Goal: Information Seeking & Learning: Learn about a topic

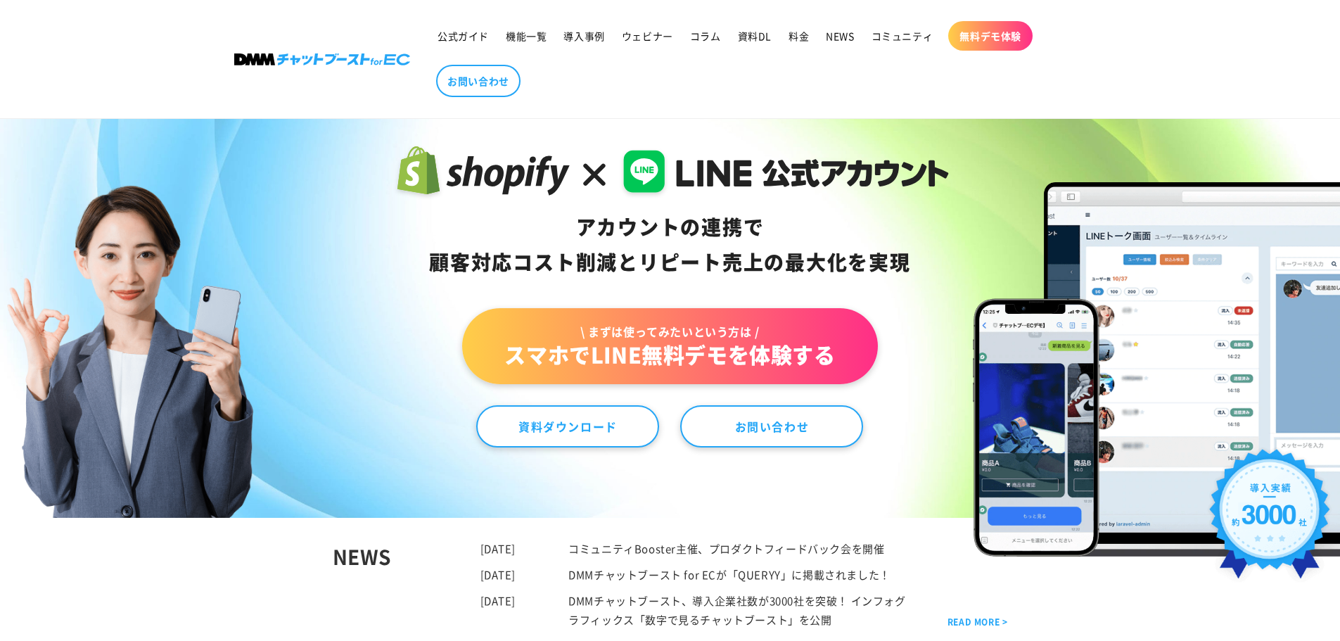
scroll to position [70, 0]
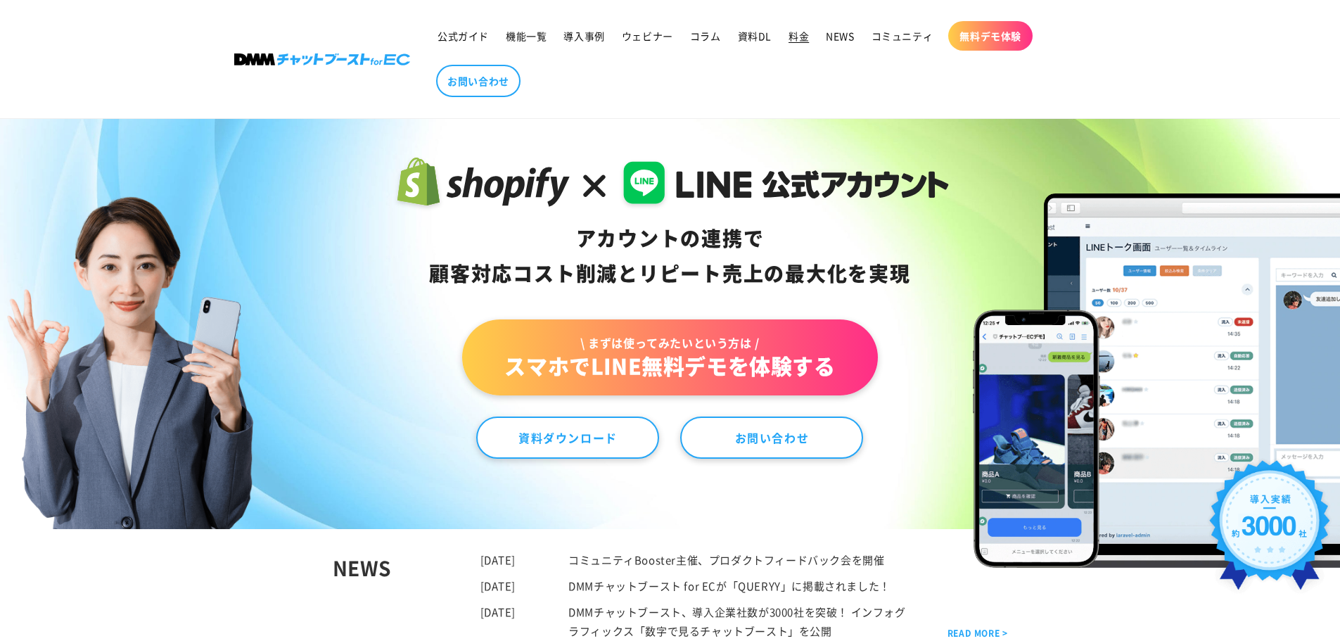
click at [797, 34] on span "料金" at bounding box center [798, 36] width 20 height 13
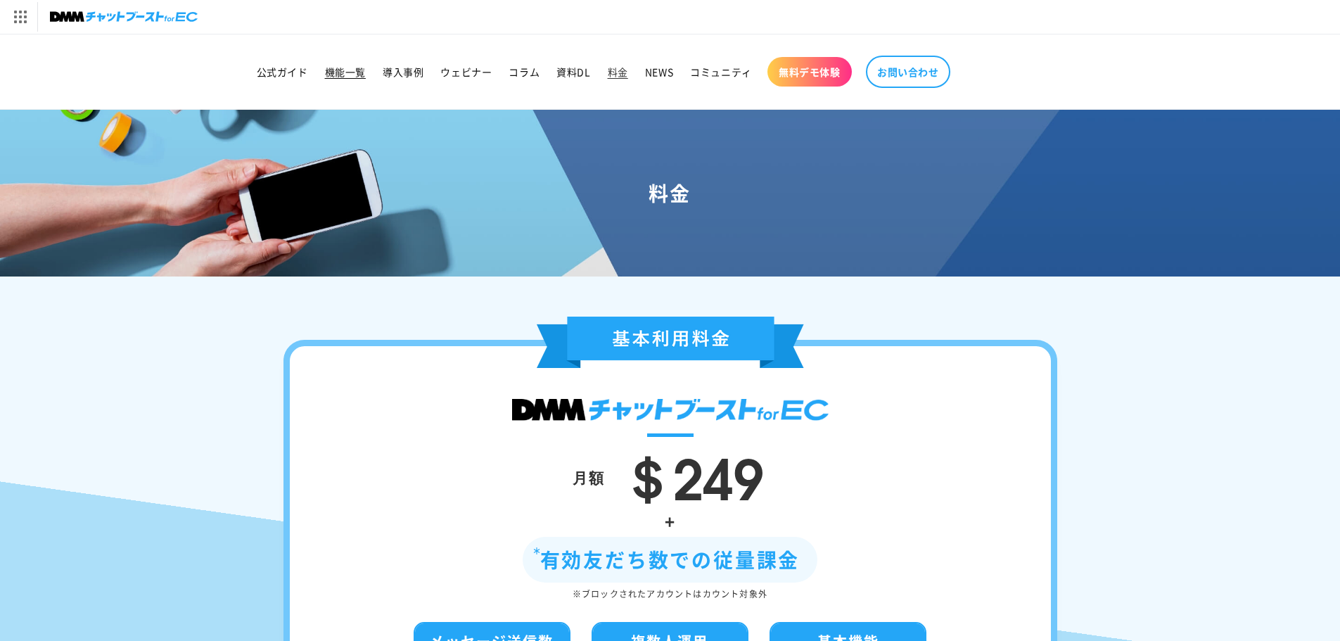
click at [335, 73] on span "機能一覧" at bounding box center [345, 71] width 41 height 13
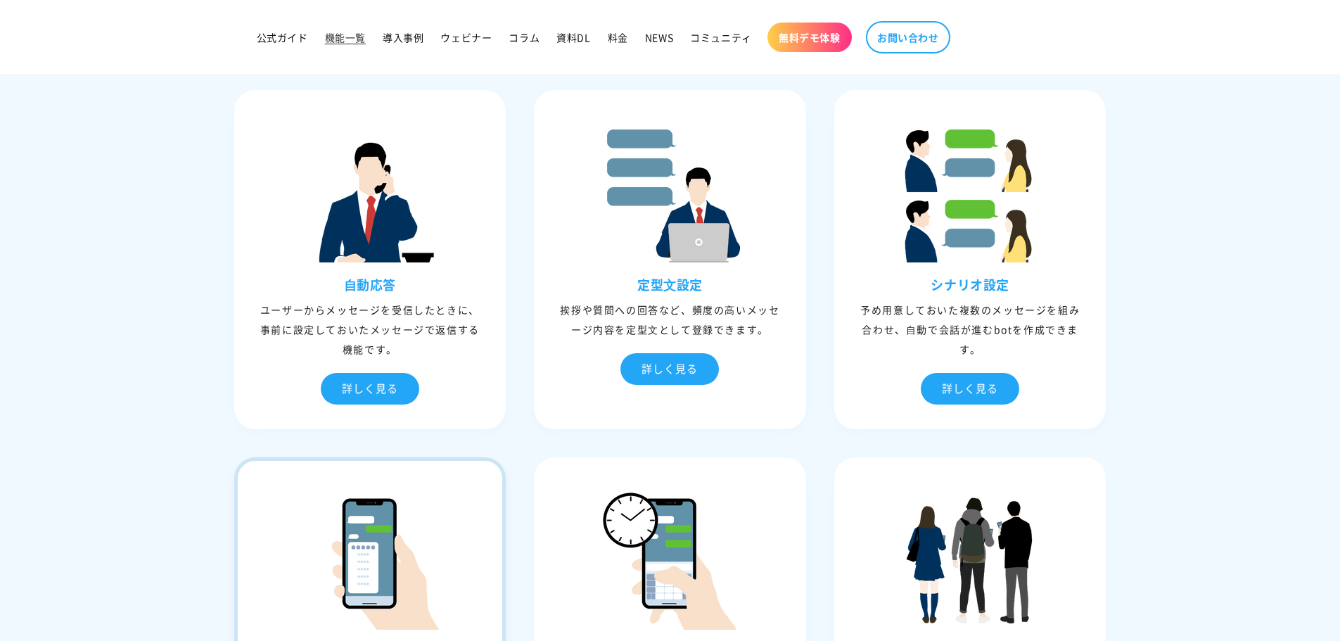
scroll to position [352, 0]
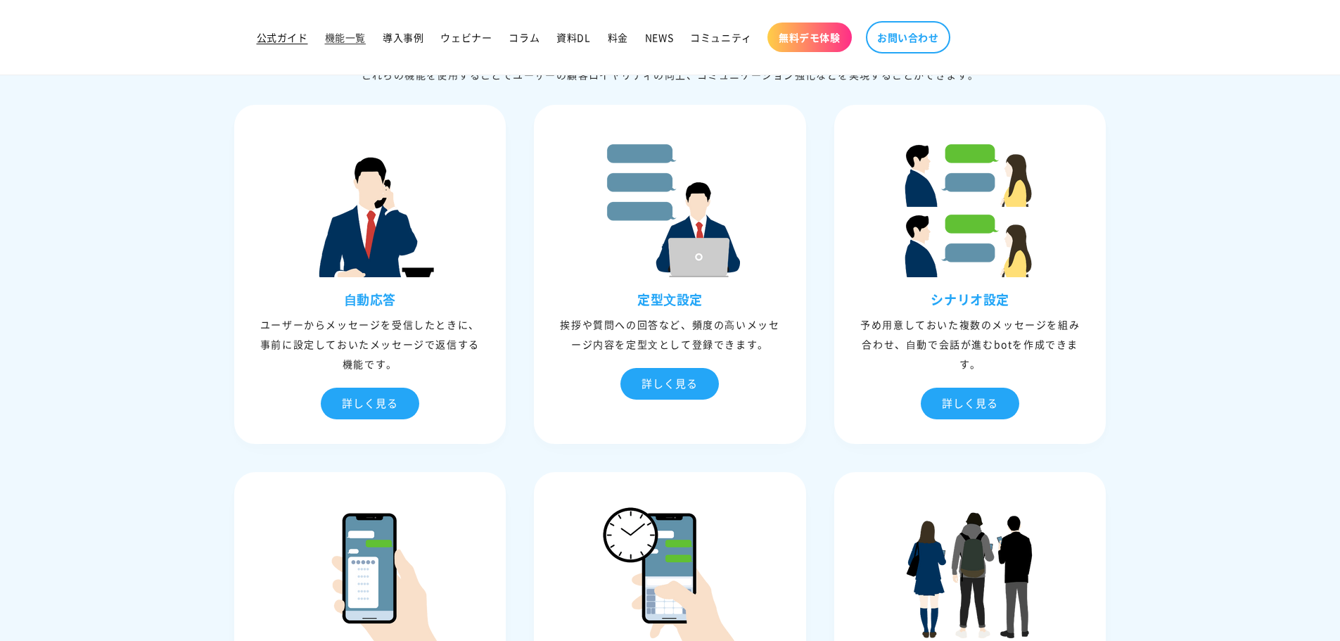
click at [275, 35] on span "公式ガイド" at bounding box center [282, 37] width 51 height 13
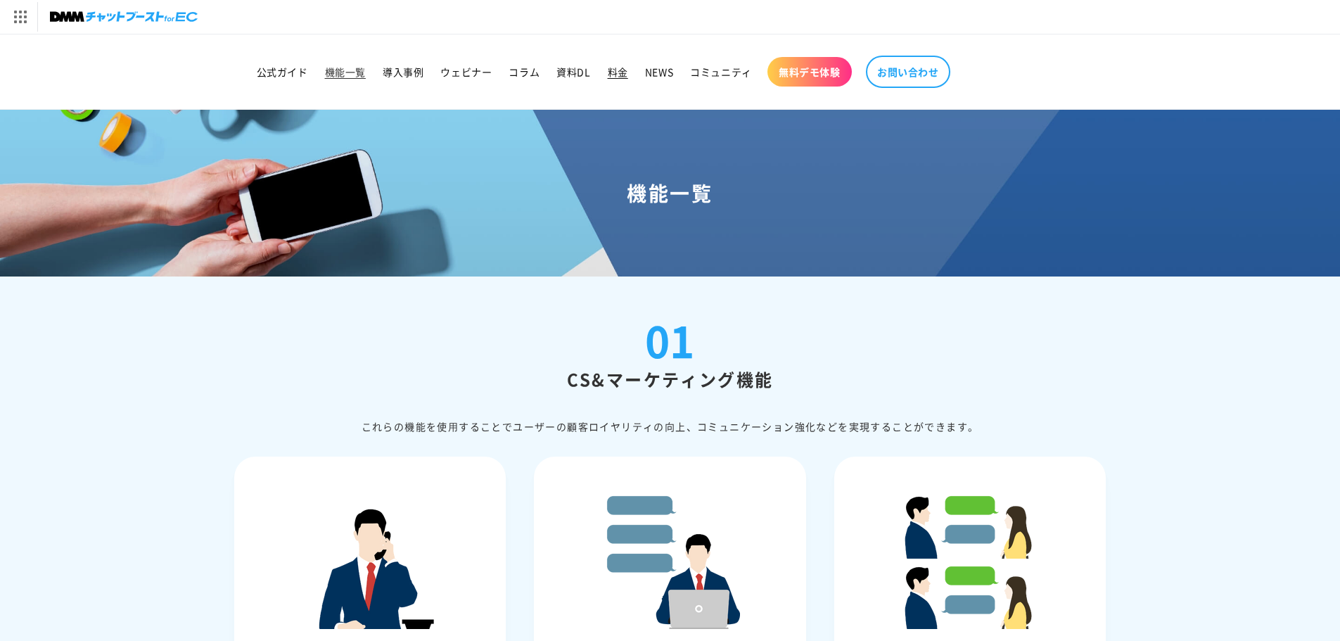
click at [616, 65] on link "料金" at bounding box center [617, 72] width 37 height 30
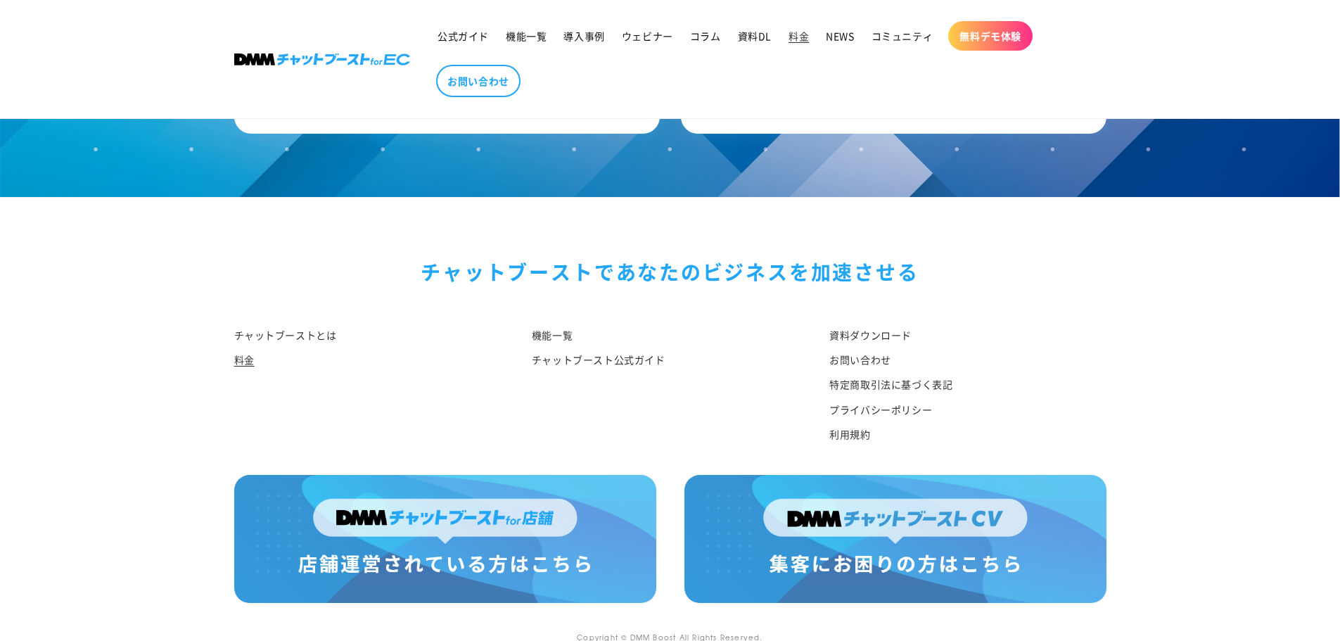
scroll to position [1673, 0]
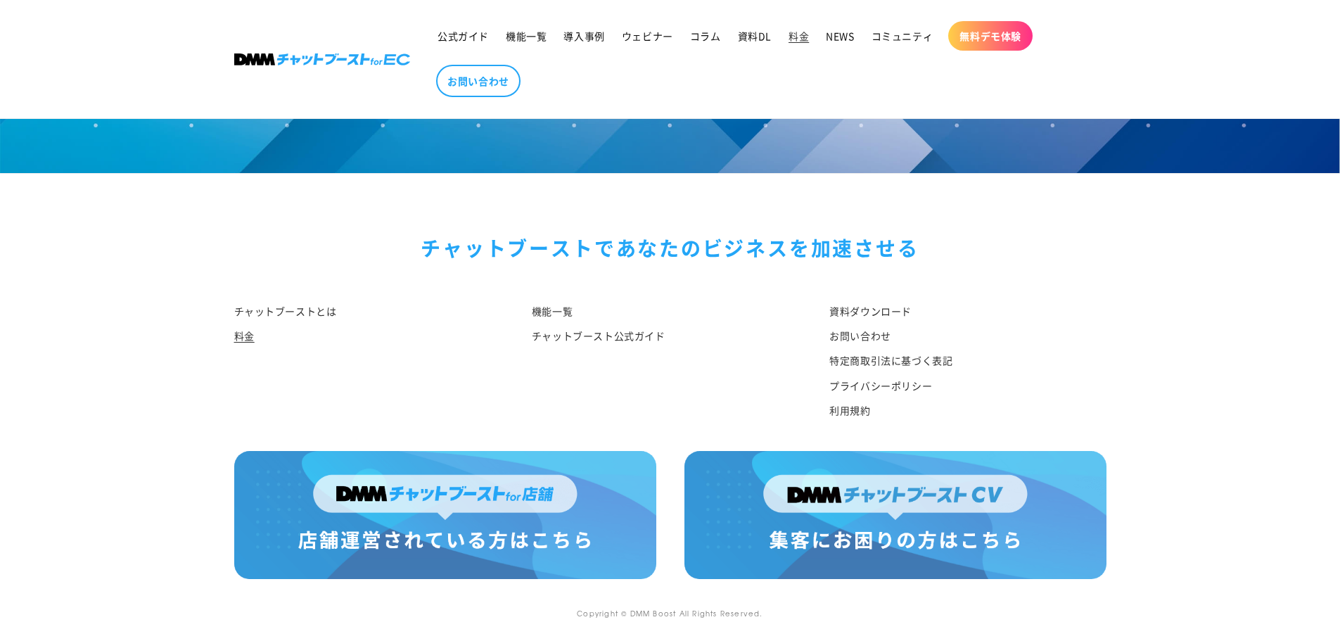
click at [816, 530] on img at bounding box center [895, 515] width 422 height 128
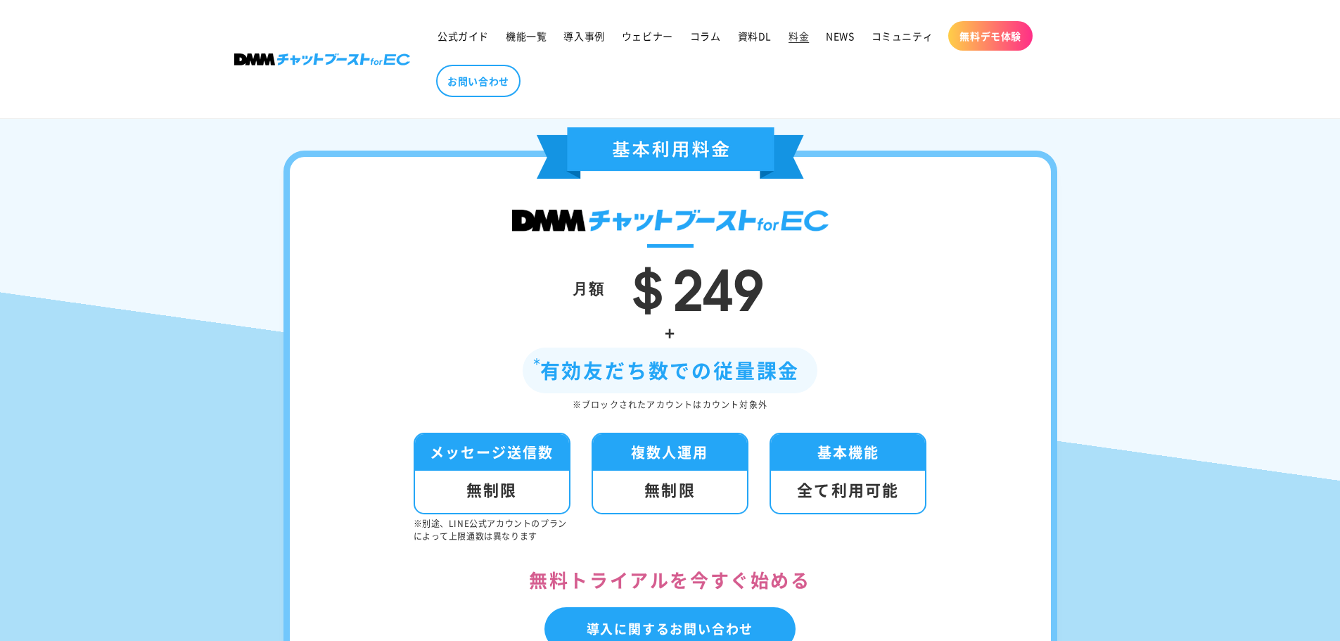
scroll to position [211, 0]
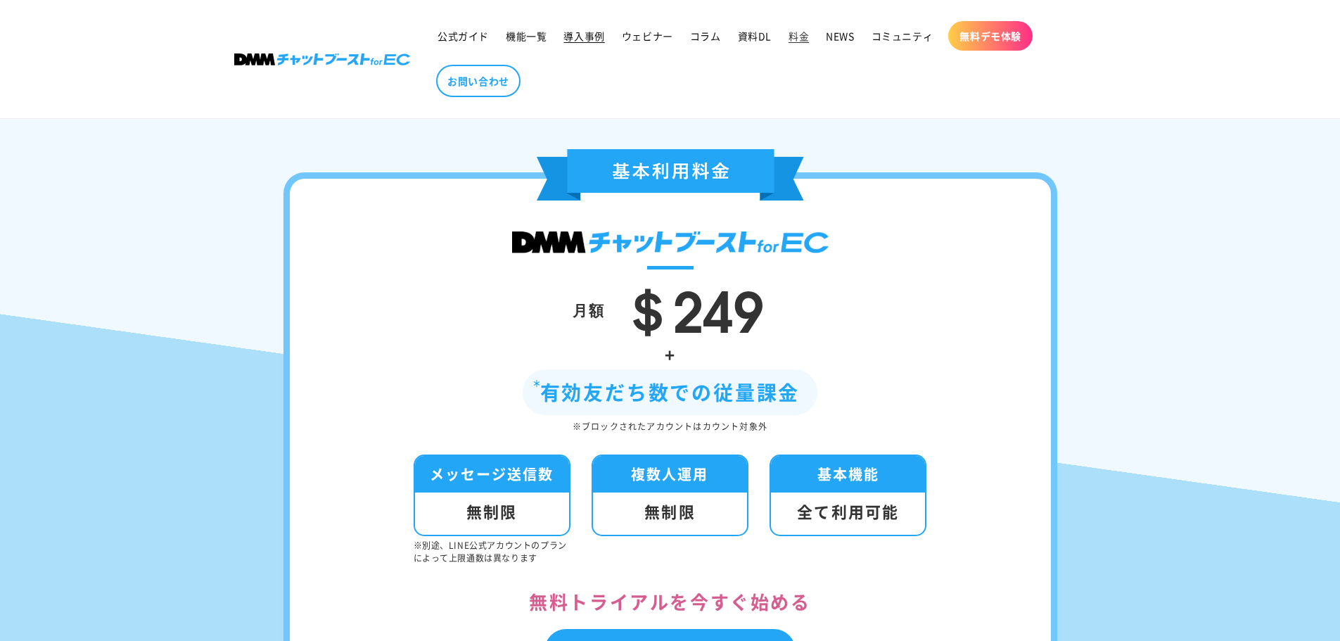
click at [584, 27] on link "導入事例" at bounding box center [584, 36] width 58 height 30
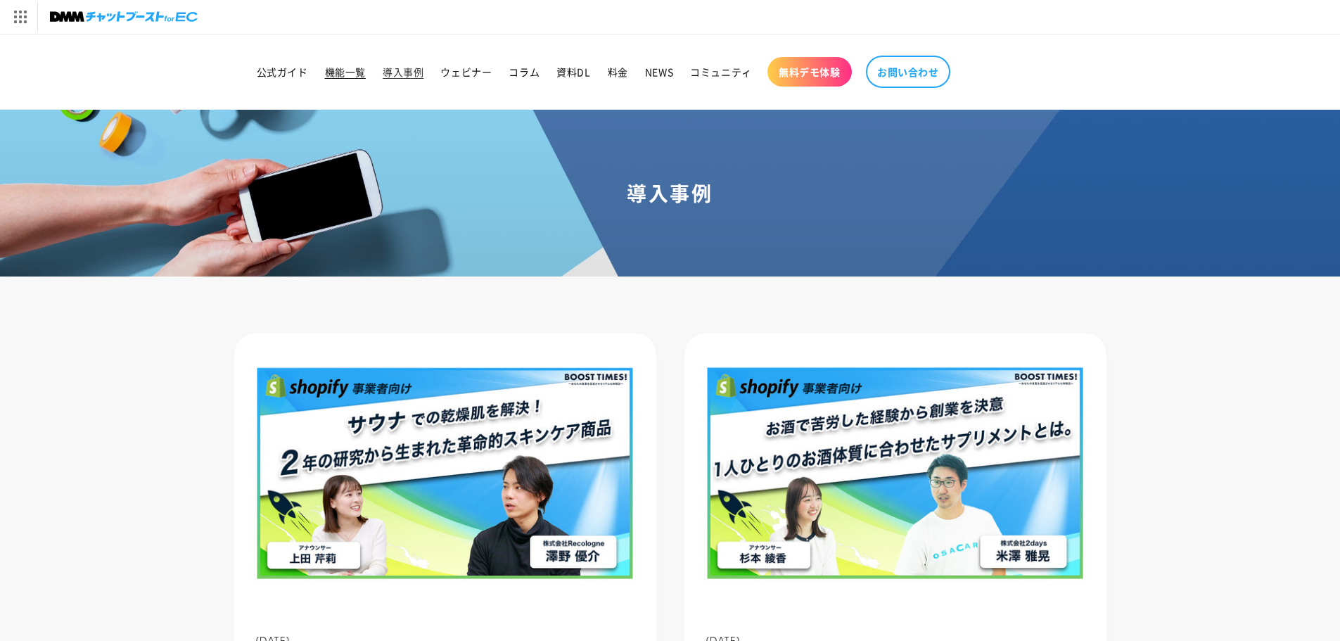
click at [333, 70] on span "機能一覧" at bounding box center [345, 71] width 41 height 13
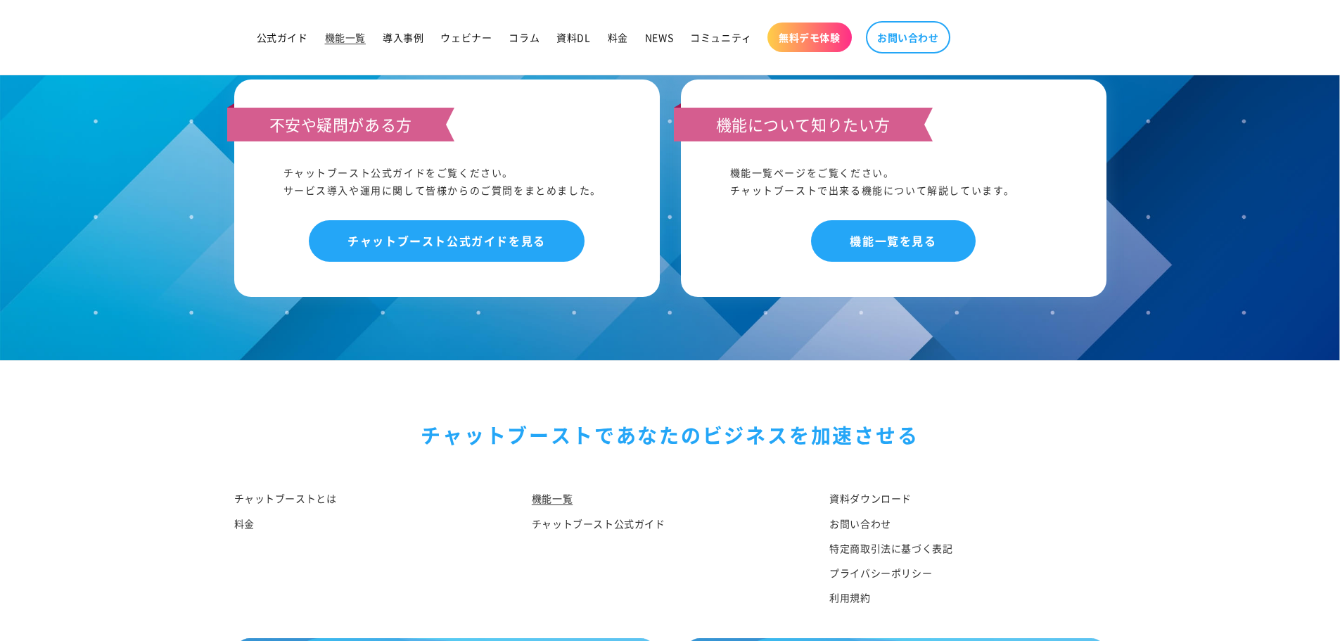
scroll to position [6611, 0]
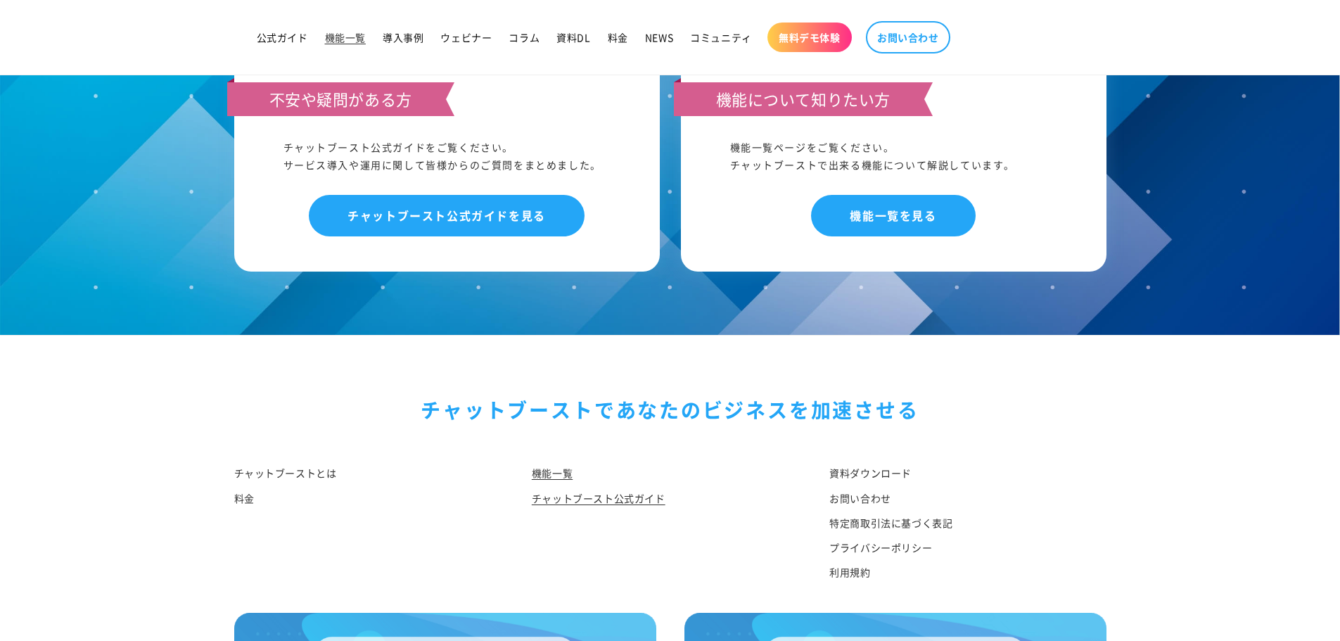
click at [601, 503] on link "チャットブースト公式ガイド" at bounding box center [599, 498] width 134 height 25
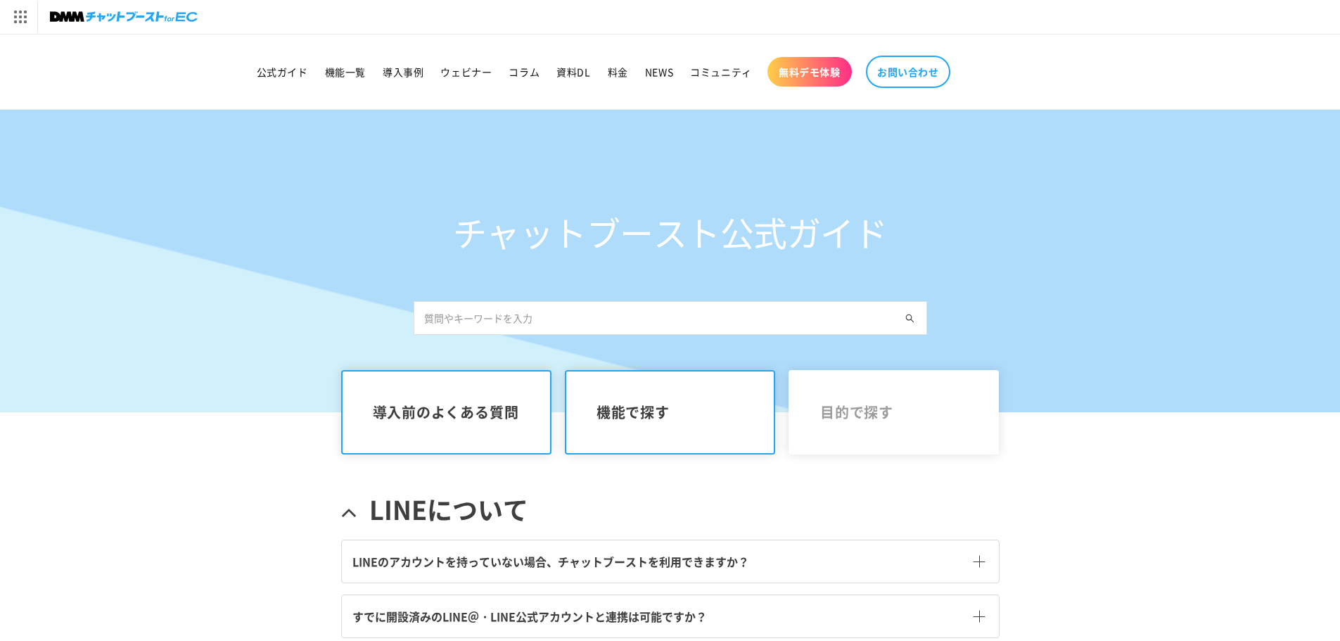
click at [680, 404] on span "機能で探す" at bounding box center [670, 412] width 148 height 17
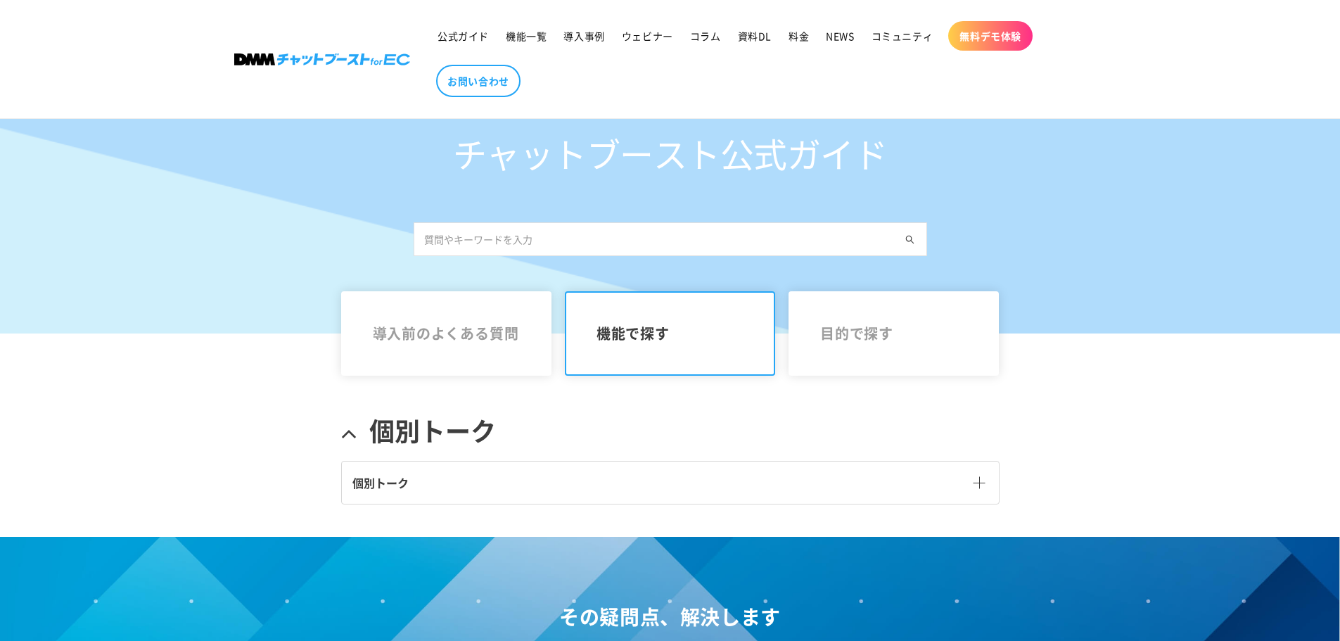
scroll to position [141, 0]
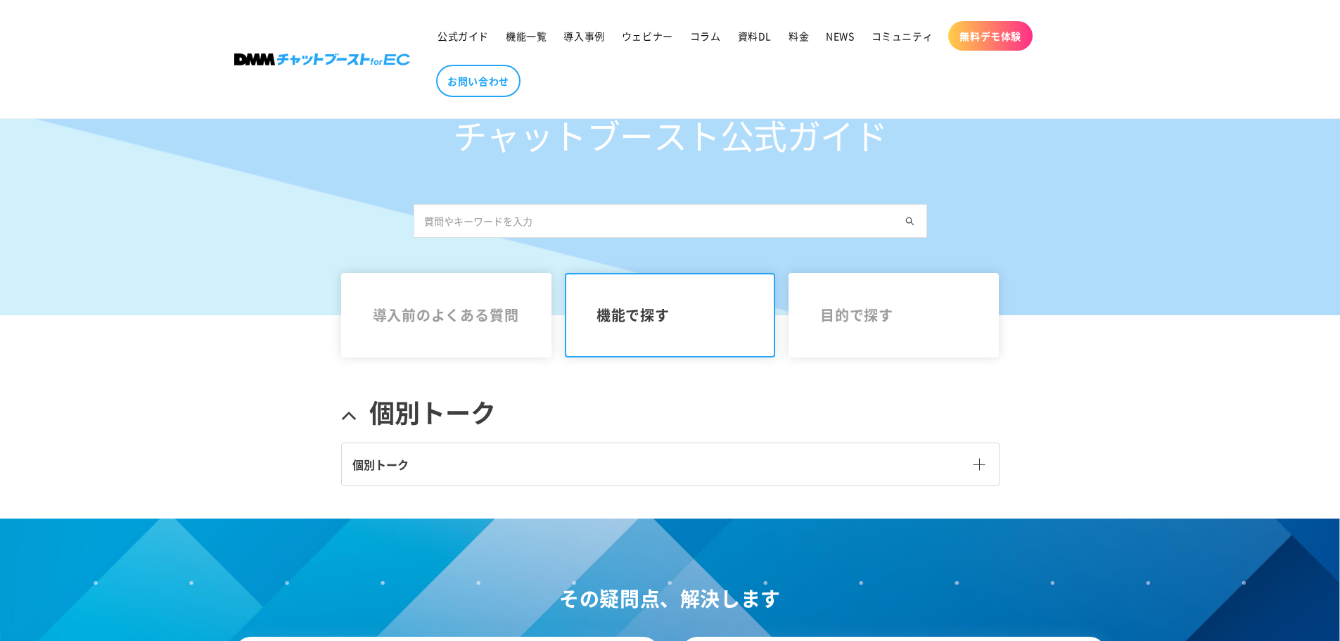
click at [609, 472] on link "個別トーク" at bounding box center [670, 464] width 657 height 42
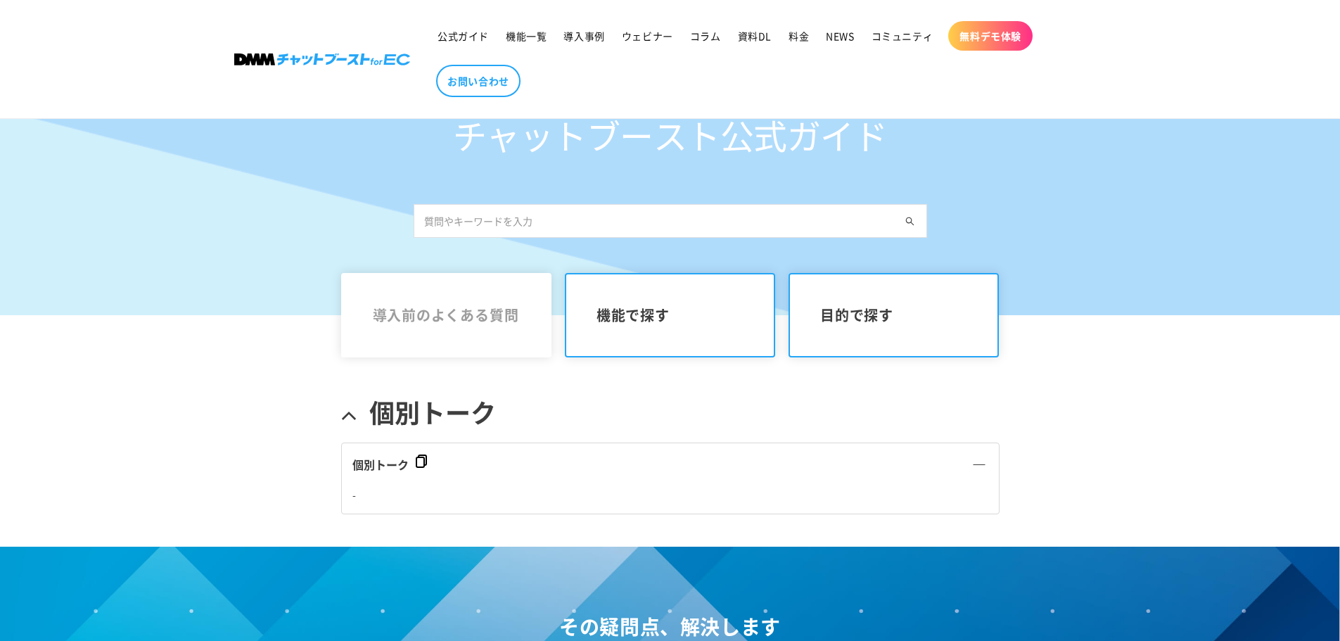
click at [876, 342] on link "目的で探す" at bounding box center [893, 315] width 211 height 84
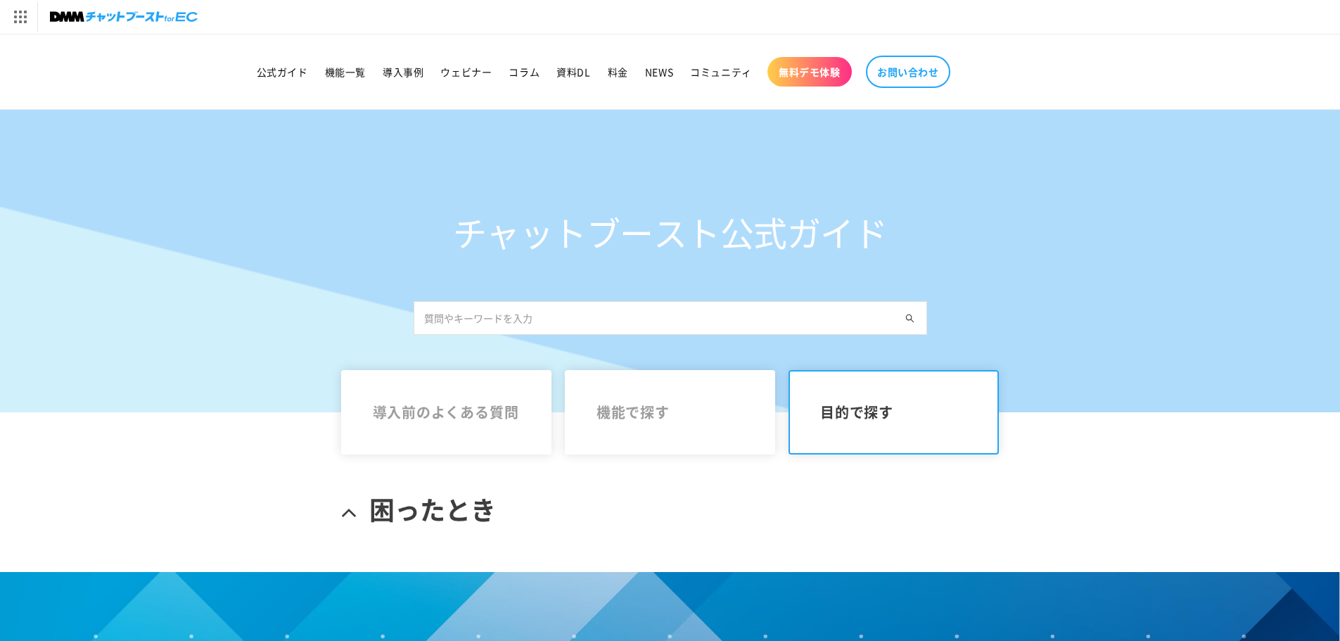
click at [93, 15] on img at bounding box center [124, 17] width 148 height 20
